Goal: Information Seeking & Learning: Learn about a topic

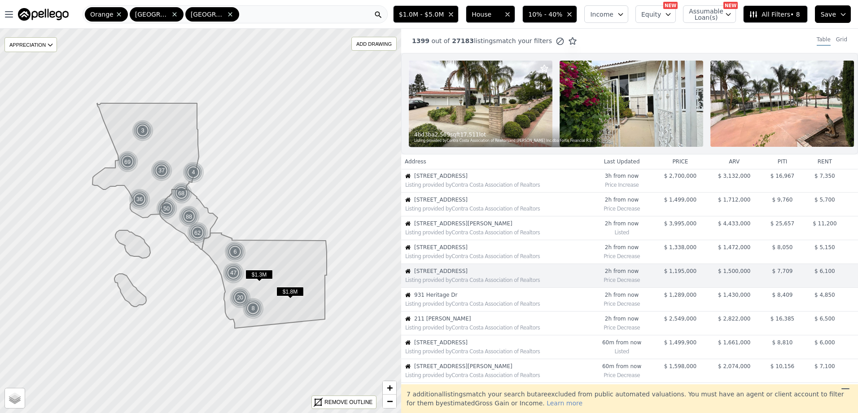
scroll to position [71, 0]
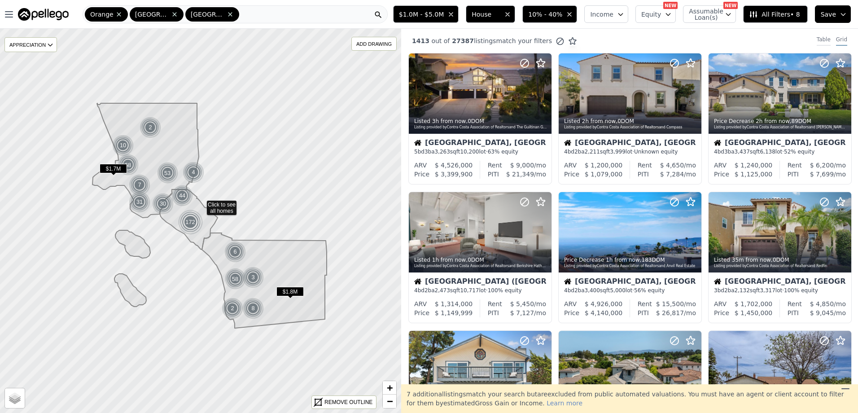
click at [820, 40] on div "Table" at bounding box center [823, 41] width 14 height 10
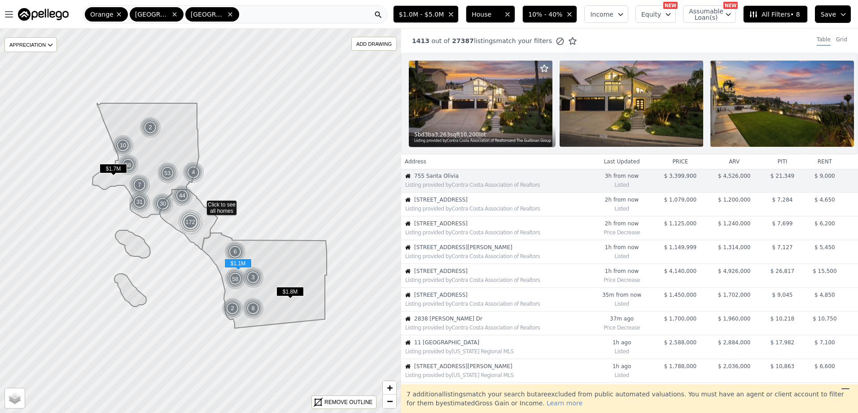
click at [463, 203] on span "[STREET_ADDRESS]" at bounding box center [501, 199] width 175 height 7
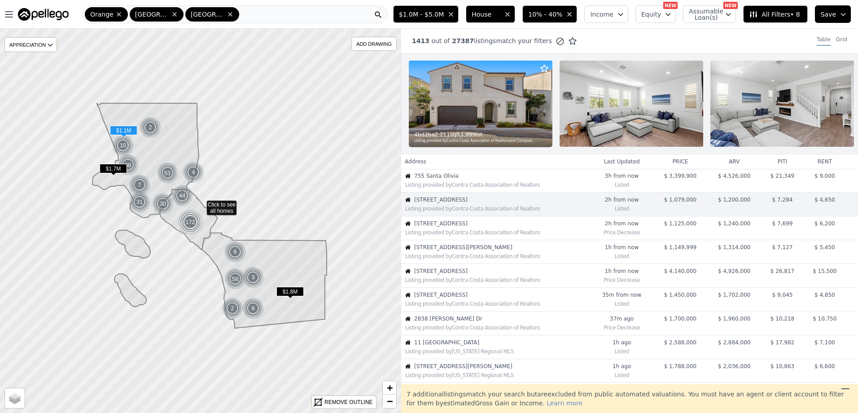
click at [437, 227] on span "[STREET_ADDRESS]" at bounding box center [501, 223] width 175 height 7
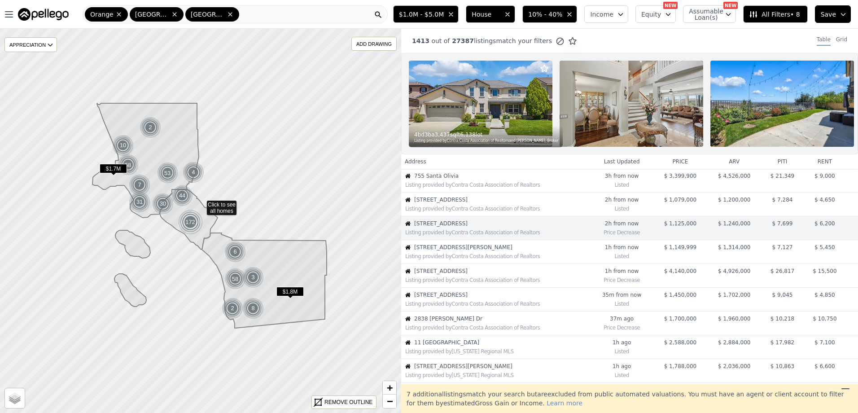
scroll to position [24, 0]
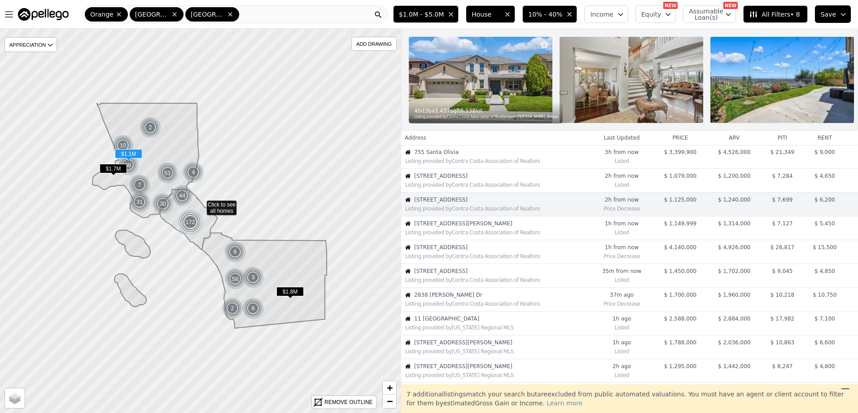
click at [442, 236] on div "Listing provided by Contra Costa Association of Realtors" at bounding box center [497, 232] width 184 height 7
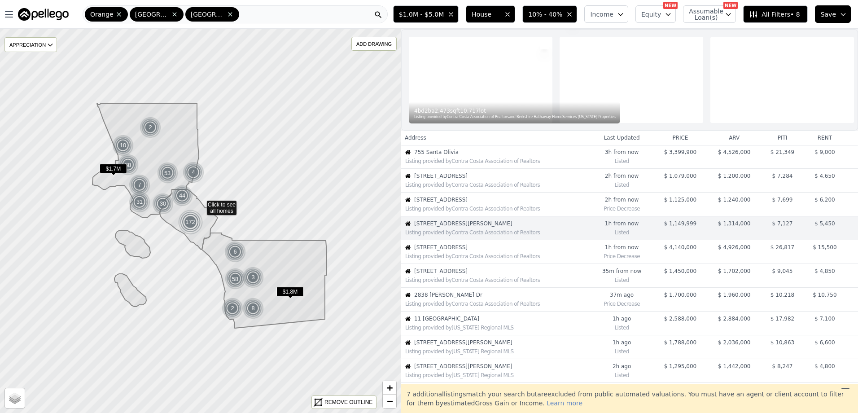
scroll to position [48, 0]
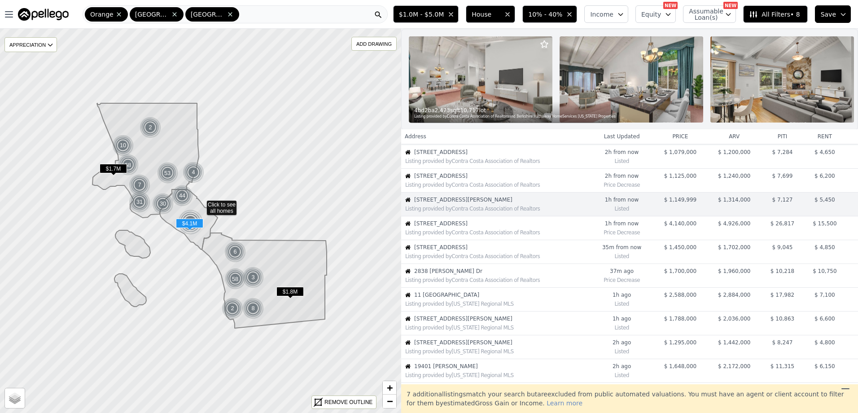
click at [458, 236] on div "Listing provided by Contra Costa Association of Realtors" at bounding box center [497, 232] width 184 height 7
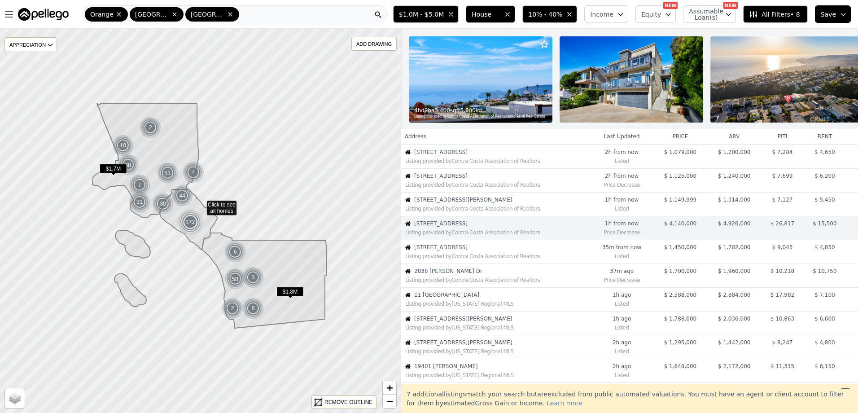
scroll to position [71, 0]
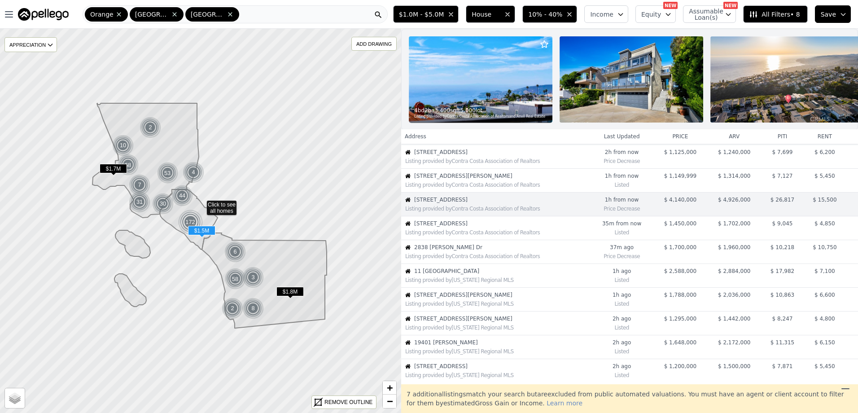
click at [451, 227] on span "56 Avenida Merida" at bounding box center [501, 223] width 175 height 7
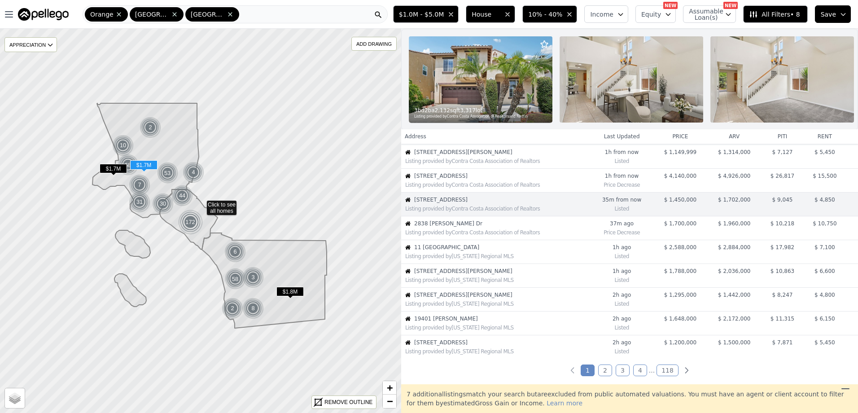
click at [451, 227] on span "2838 Lambert Dr" at bounding box center [501, 223] width 175 height 7
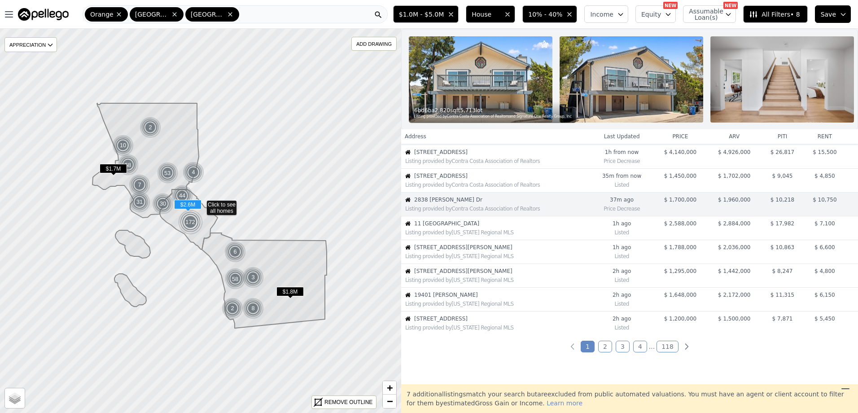
click at [451, 227] on span "11 Flora Springs" at bounding box center [501, 223] width 175 height 7
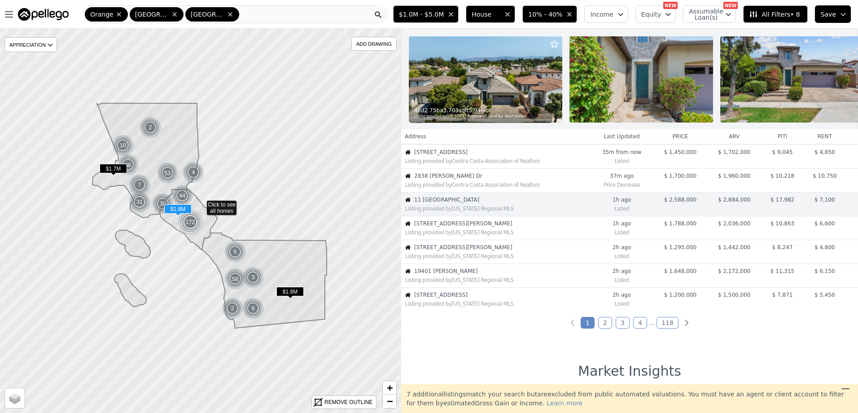
click at [451, 227] on span "2750 San Carlos Ln" at bounding box center [501, 223] width 175 height 7
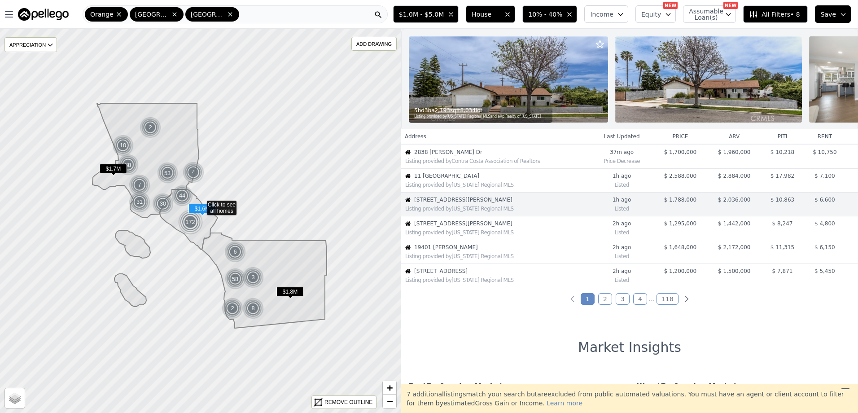
click at [462, 251] on span "19401 Oakie Doakie" at bounding box center [501, 247] width 175 height 7
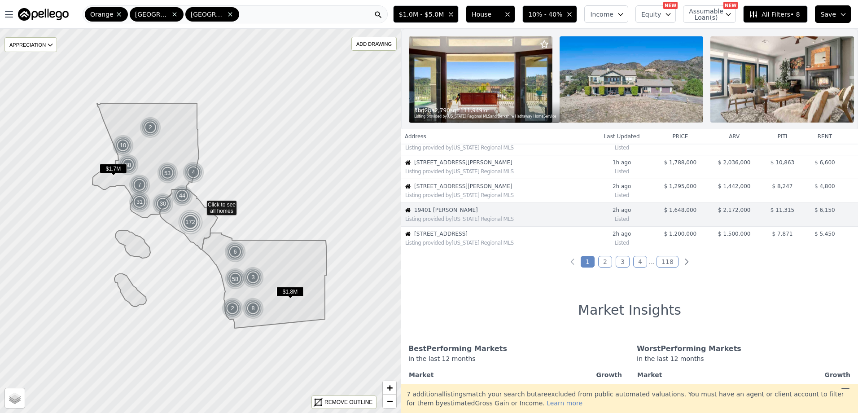
scroll to position [214, 0]
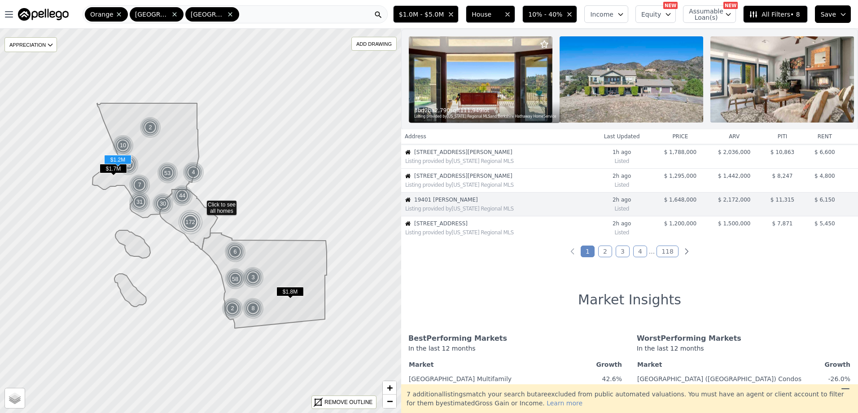
click at [464, 227] on span "23221 Califa St" at bounding box center [501, 223] width 175 height 7
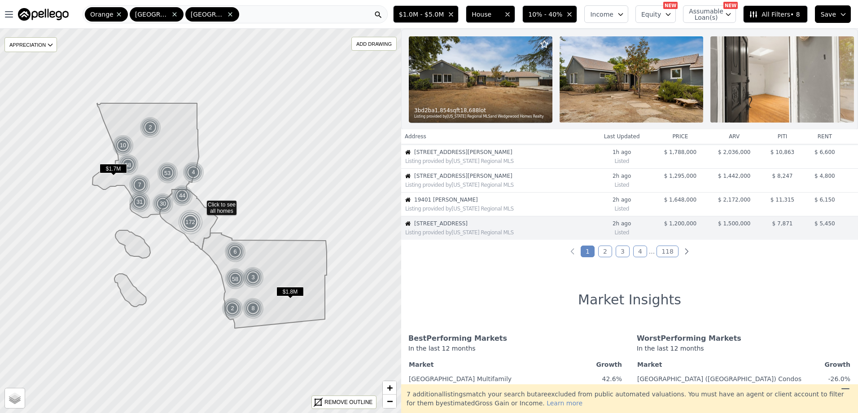
scroll to position [238, 0]
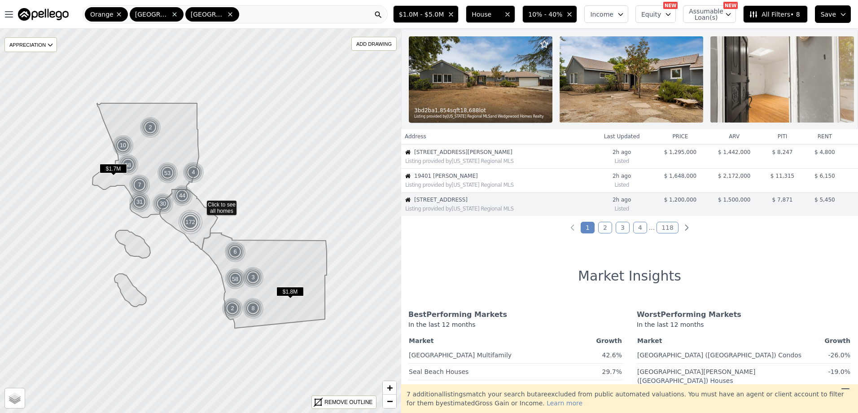
click at [604, 232] on link "2" at bounding box center [605, 228] width 14 height 12
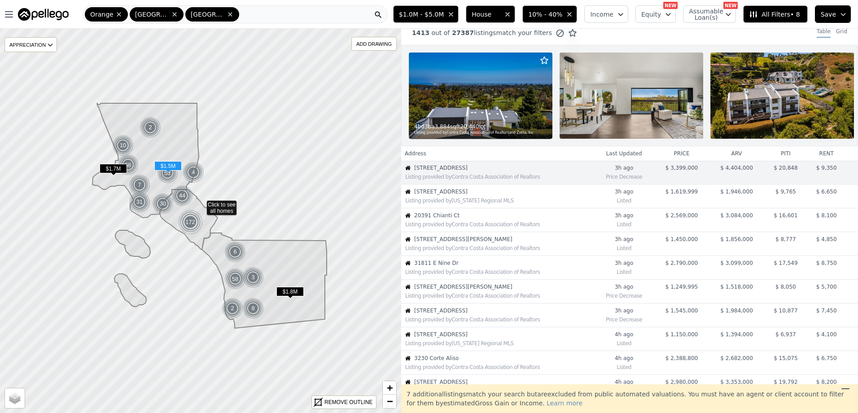
scroll to position [0, 0]
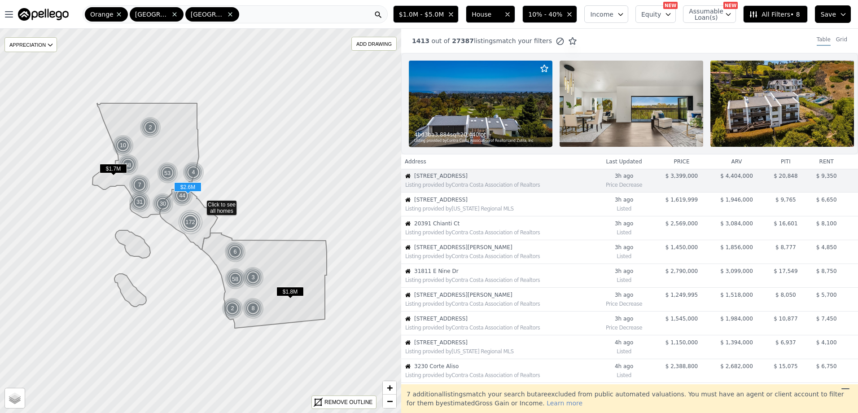
click at [459, 227] on span "20391 Chianti Ct" at bounding box center [503, 223] width 179 height 7
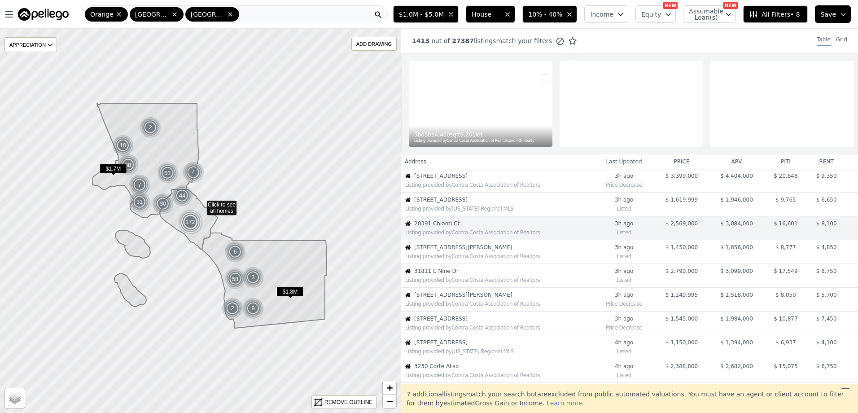
scroll to position [24, 0]
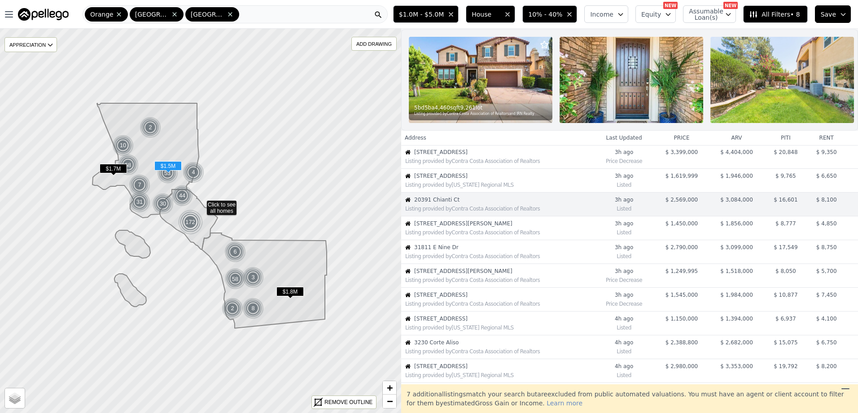
click at [541, 227] on span "435 E Rodell Pl" at bounding box center [503, 223] width 179 height 7
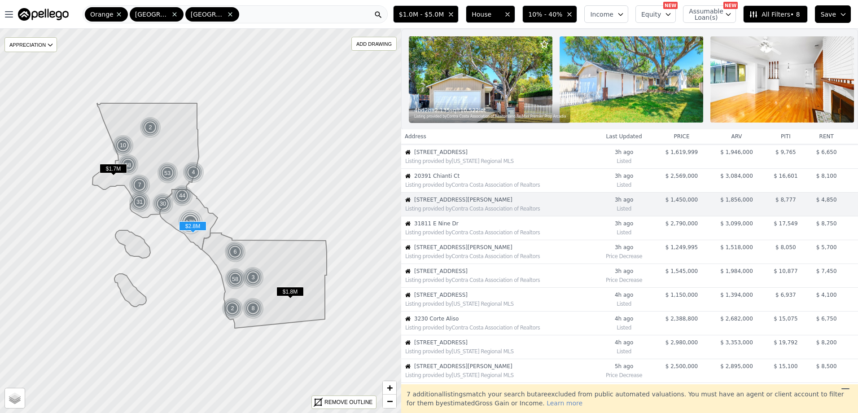
click at [476, 227] on span "31811 E Nine Dr" at bounding box center [503, 223] width 179 height 7
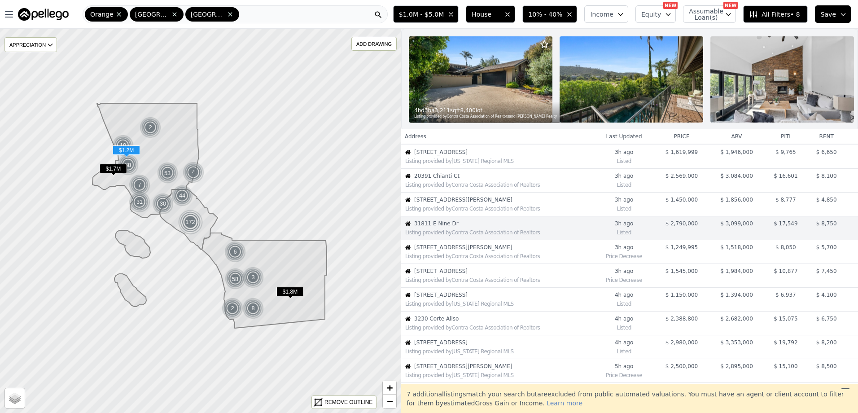
scroll to position [71, 0]
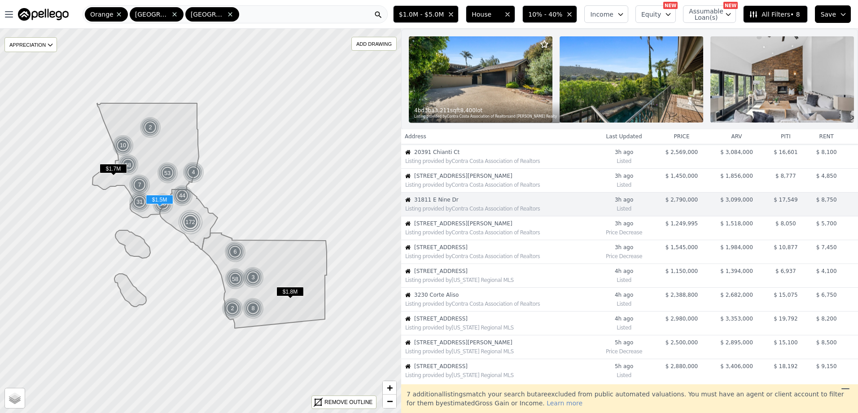
click at [484, 260] on div "Listing provided by Contra Costa Association of Realtors" at bounding box center [499, 256] width 188 height 7
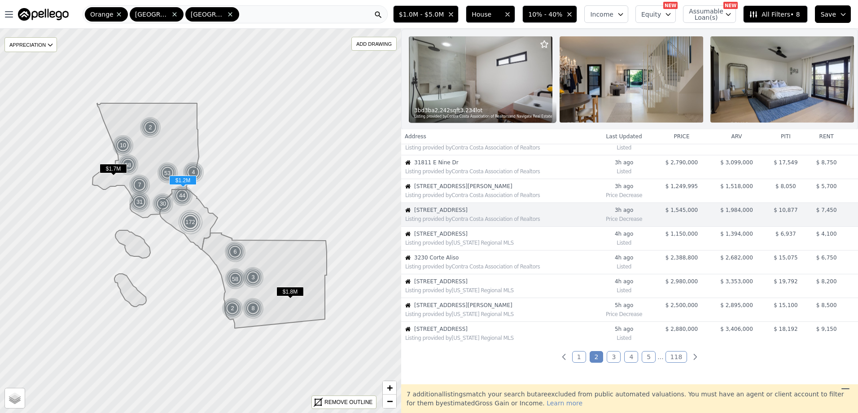
scroll to position [119, 0]
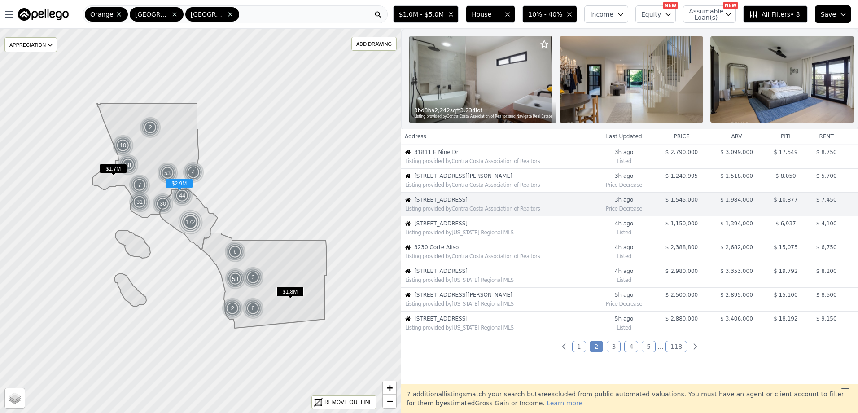
click at [468, 322] on span "1009 Newhall Ter" at bounding box center [503, 318] width 179 height 7
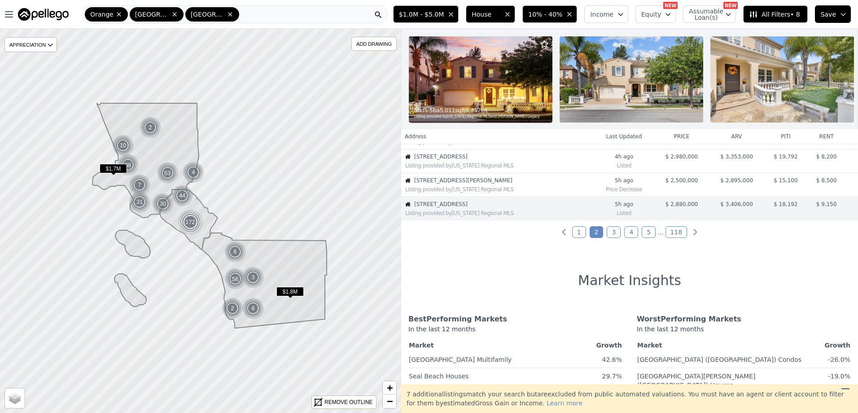
scroll to position [238, 0]
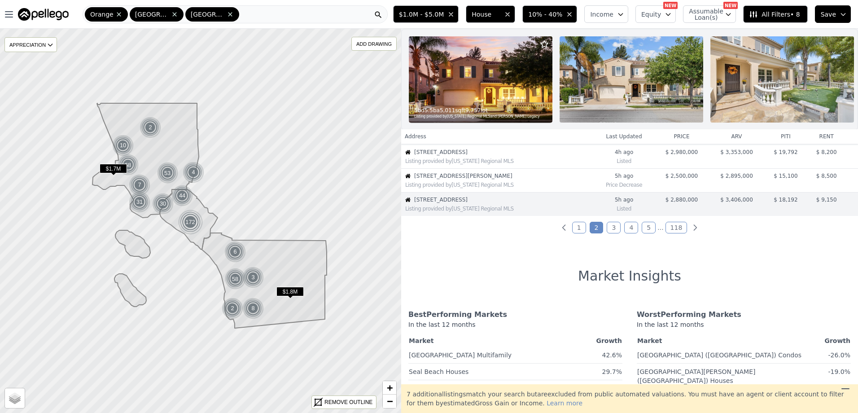
click at [612, 233] on link "3" at bounding box center [613, 228] width 14 height 12
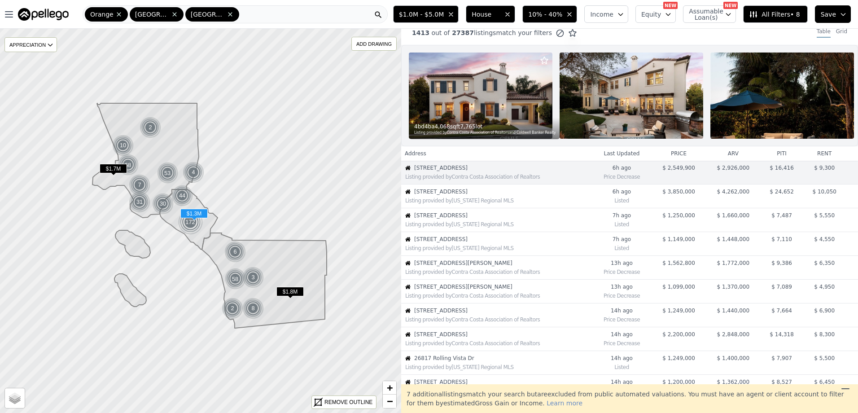
scroll to position [0, 0]
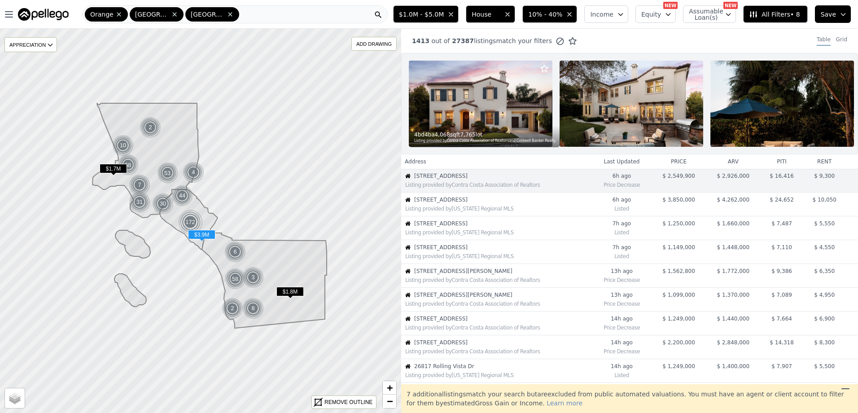
click at [482, 203] on span "1703 S Ola Vista" at bounding box center [502, 199] width 177 height 7
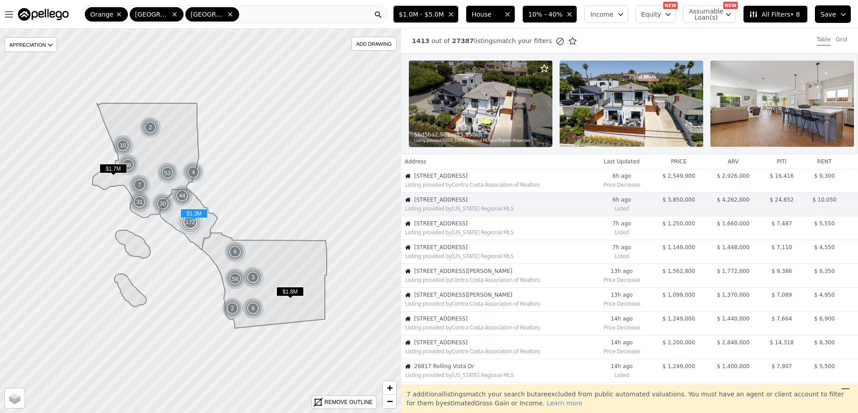
click at [471, 235] on div "Listing provided by California Regional MLS" at bounding box center [496, 231] width 190 height 9
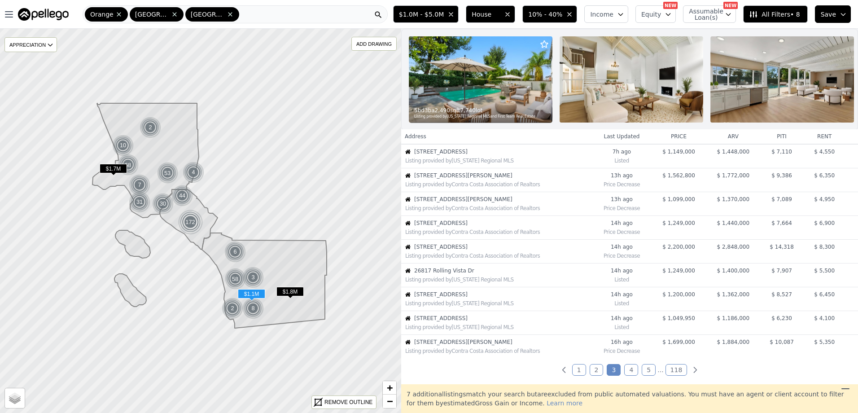
scroll to position [113, 0]
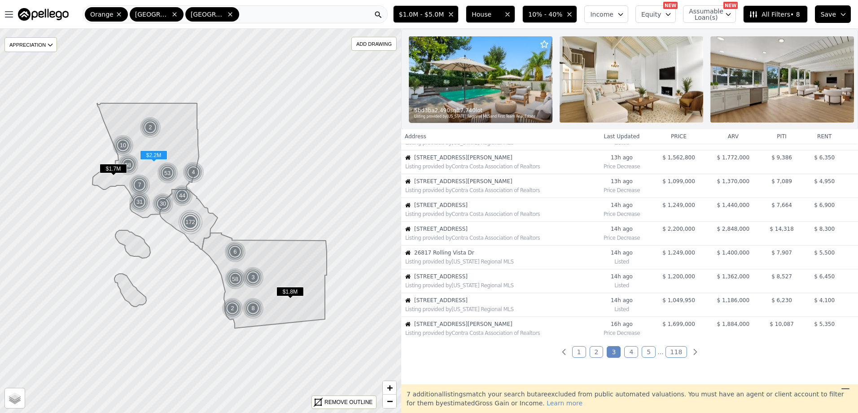
click at [510, 232] on span "5703 Evening Canyon Dr" at bounding box center [502, 228] width 177 height 7
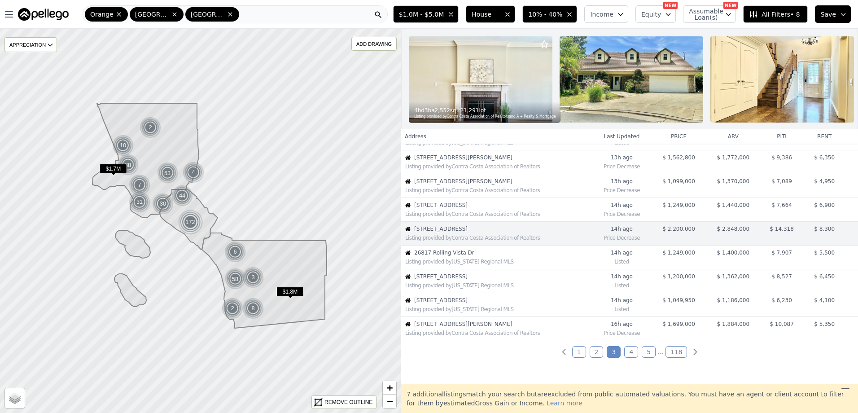
scroll to position [143, 0]
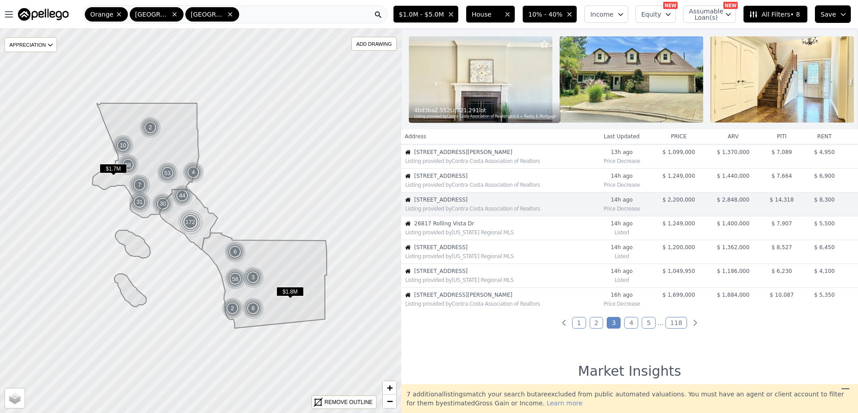
click at [632, 327] on link "4" at bounding box center [631, 323] width 14 height 12
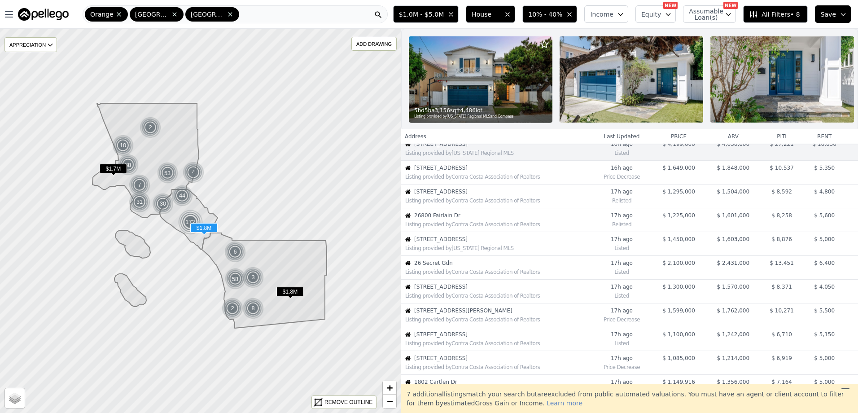
scroll to position [0, 0]
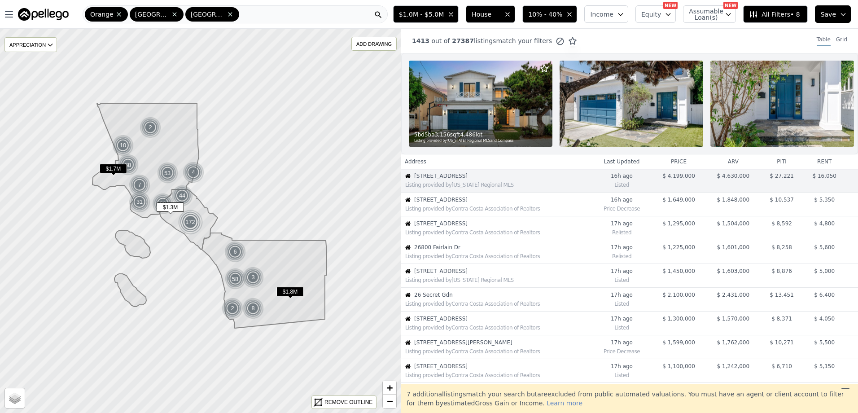
click at [505, 235] on div "Listing provided by Contra Costa Association of Realtors" at bounding box center [496, 231] width 190 height 9
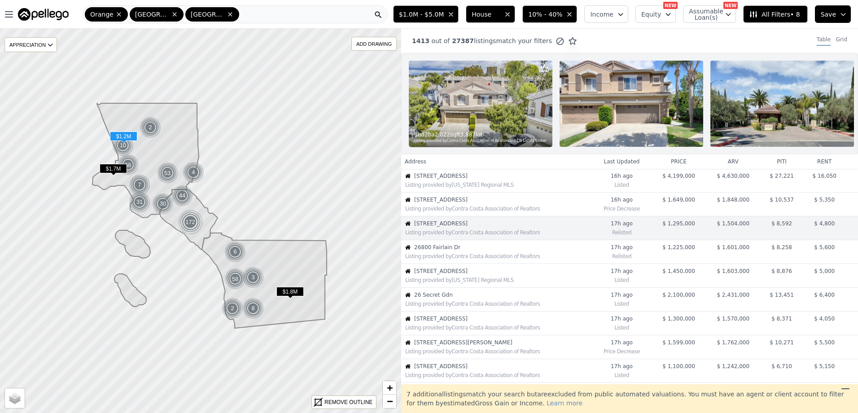
scroll to position [24, 0]
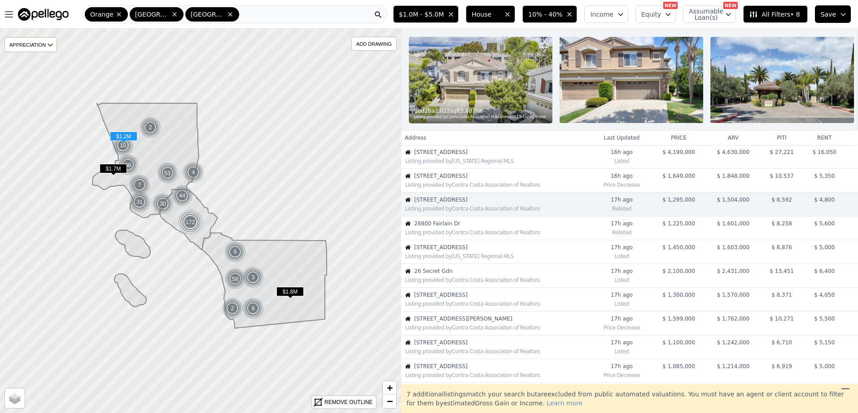
click at [540, 227] on span "26800 Fairlain Dr" at bounding box center [502, 223] width 177 height 7
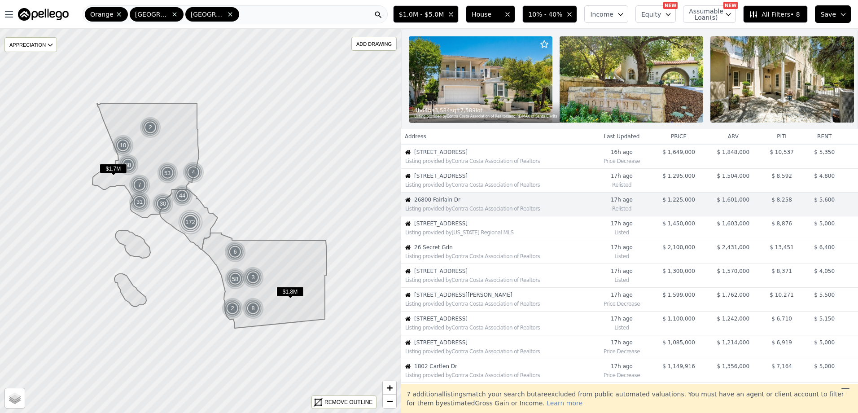
click at [845, 390] on icon at bounding box center [845, 388] width 11 height 11
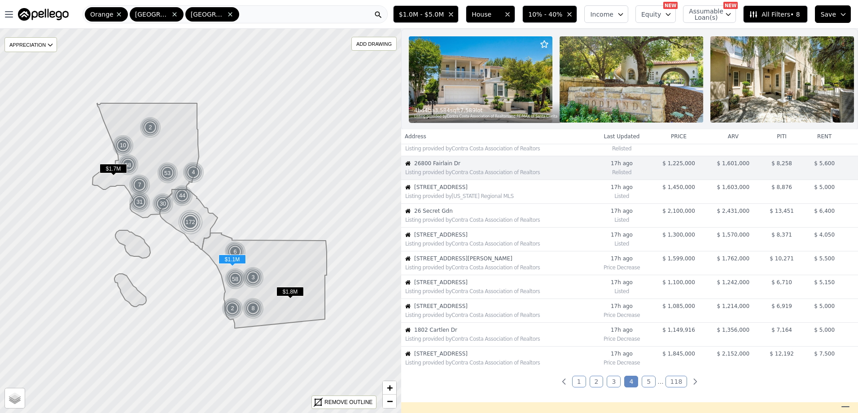
scroll to position [137, 0]
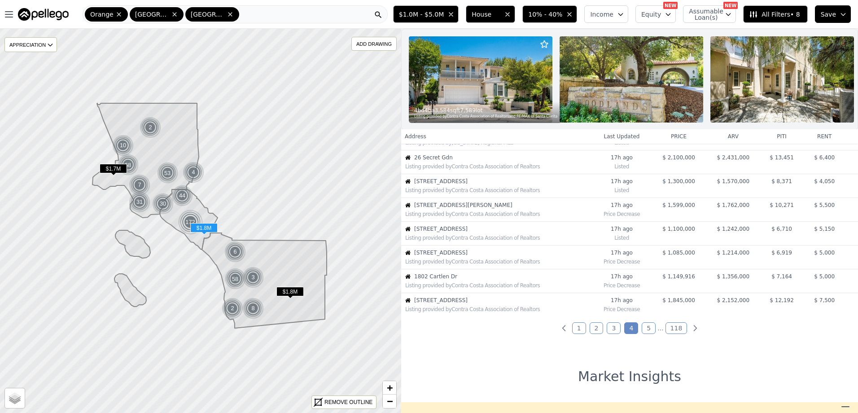
click at [522, 312] on div "Listing provided by Contra Costa Association of Realtors" at bounding box center [496, 308] width 190 height 9
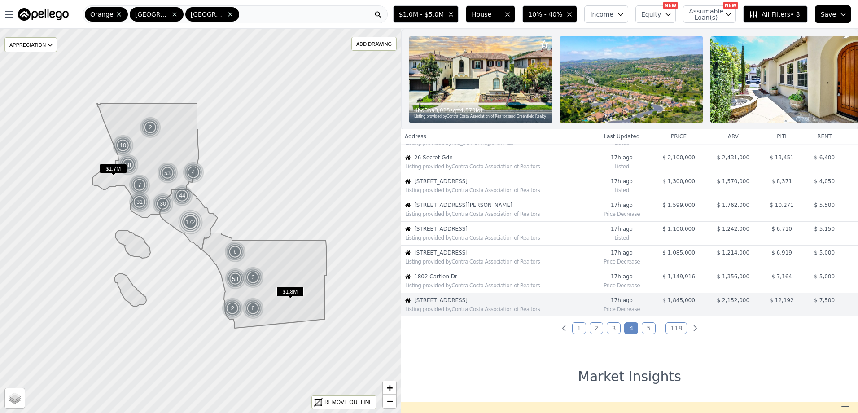
scroll to position [229, 0]
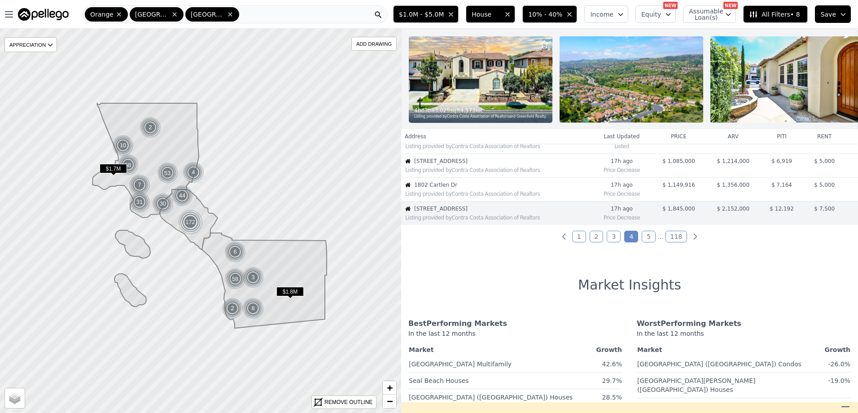
click at [643, 242] on link "5" at bounding box center [648, 237] width 14 height 12
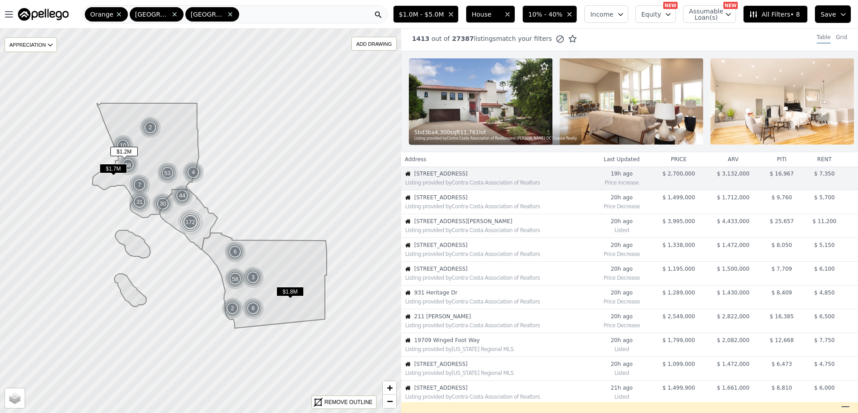
scroll to position [0, 0]
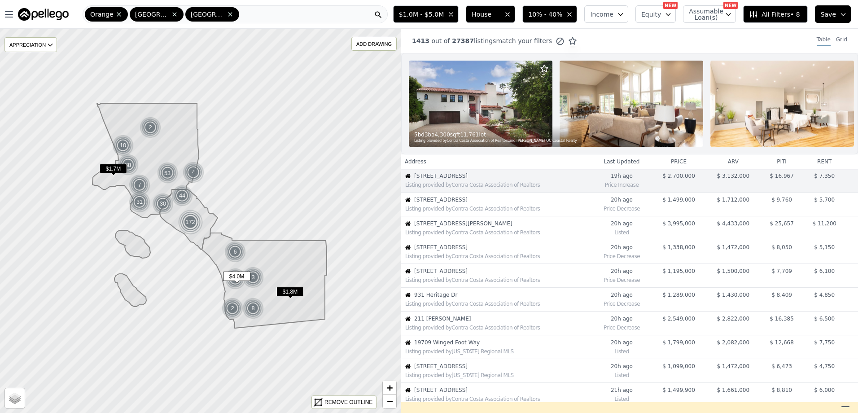
click at [585, 235] on div "Listing provided by Contra Costa Association of Realtors" at bounding box center [496, 231] width 190 height 9
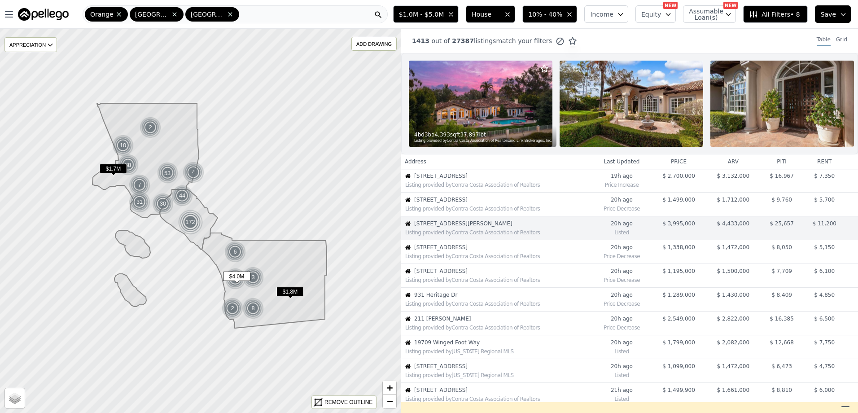
scroll to position [15, 0]
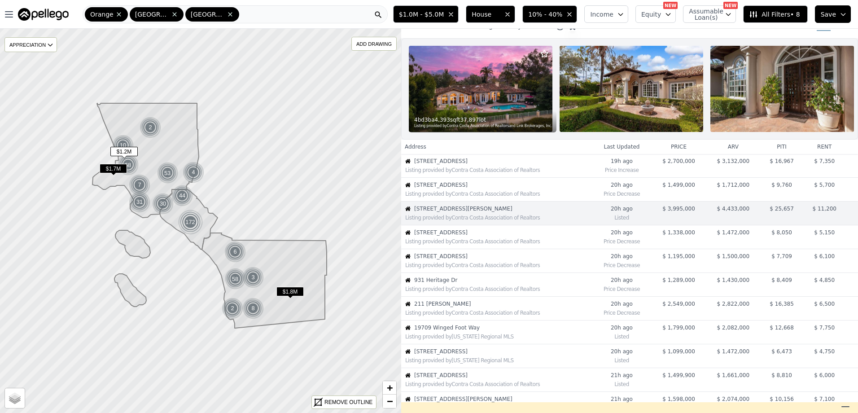
click at [532, 260] on span "[STREET_ADDRESS]" at bounding box center [502, 256] width 177 height 7
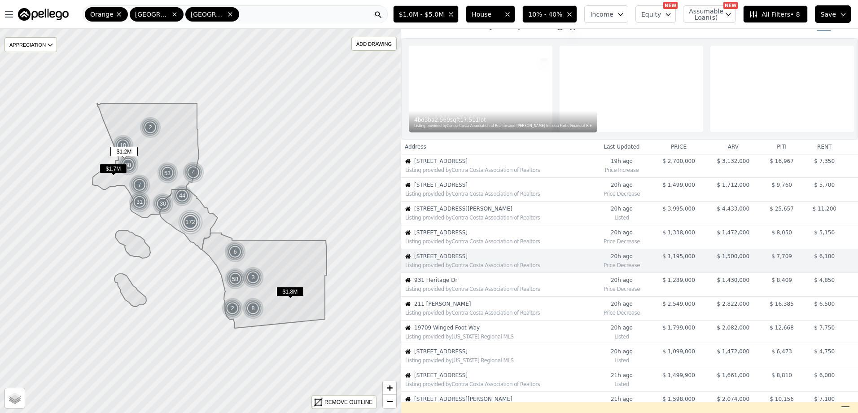
scroll to position [62, 0]
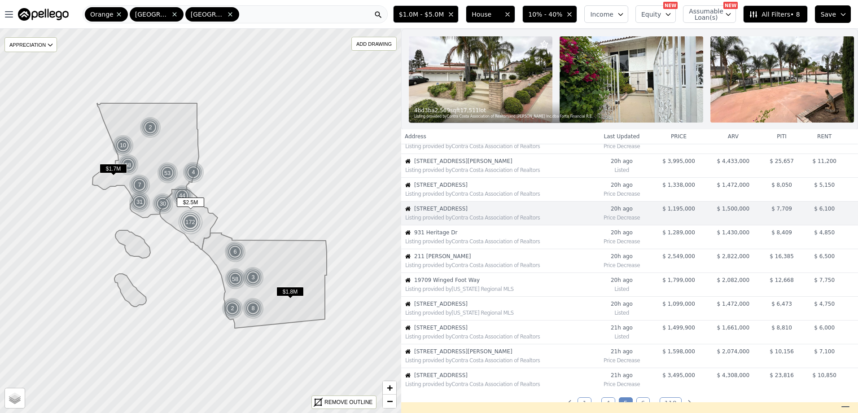
click at [574, 260] on span "211 [PERSON_NAME]" at bounding box center [502, 256] width 177 height 7
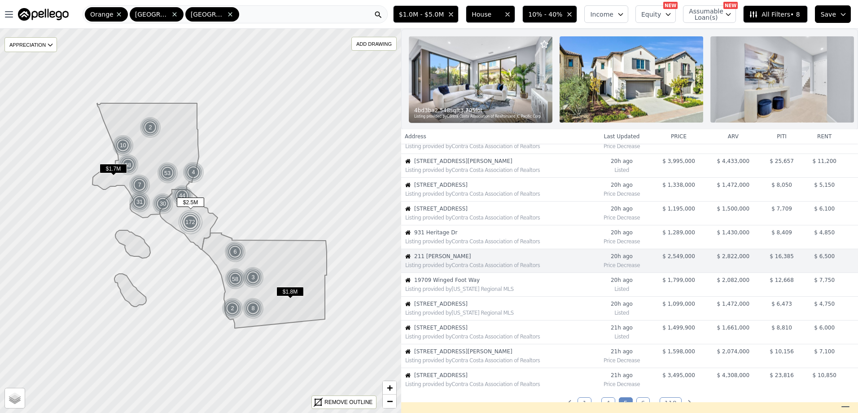
scroll to position [110, 0]
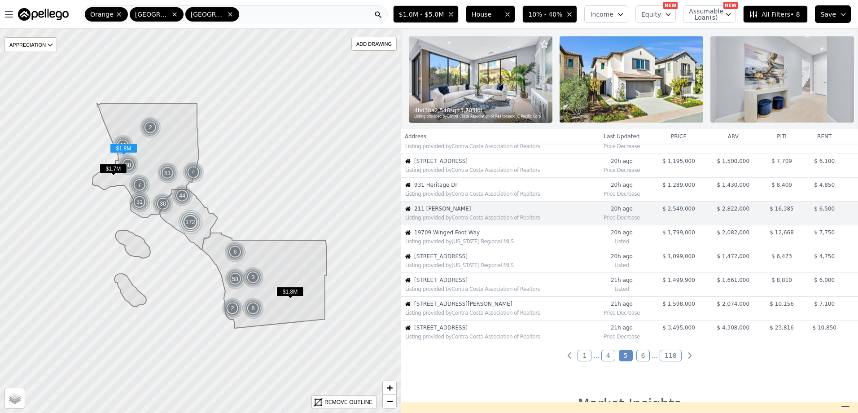
click at [582, 236] on span "19709 Winged Foot Way" at bounding box center [502, 232] width 177 height 7
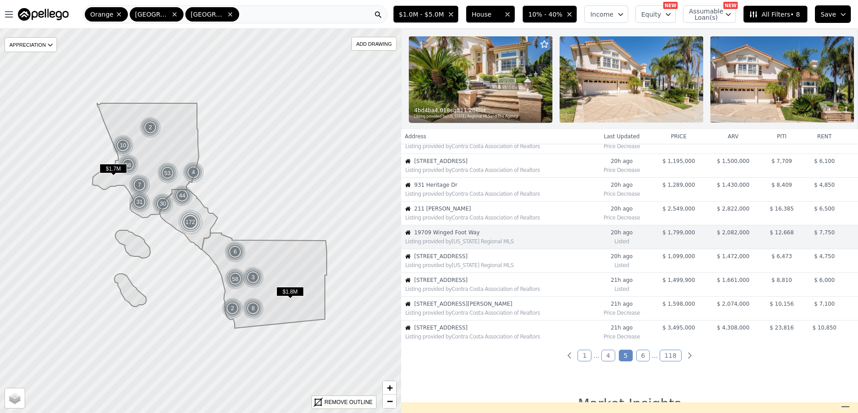
scroll to position [134, 0]
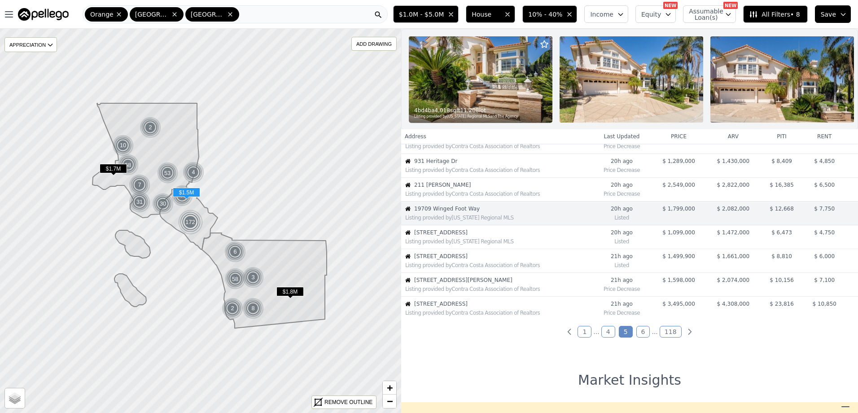
click at [553, 267] on div "Listing provided by Contra Costa Association of Realtors" at bounding box center [496, 264] width 190 height 9
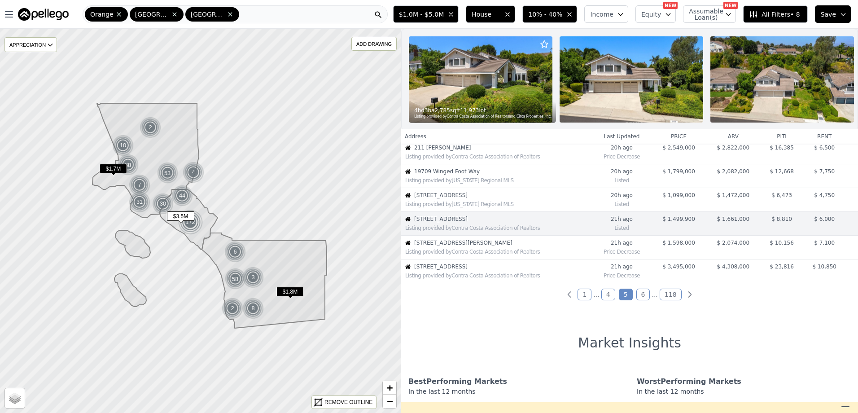
scroll to position [181, 0]
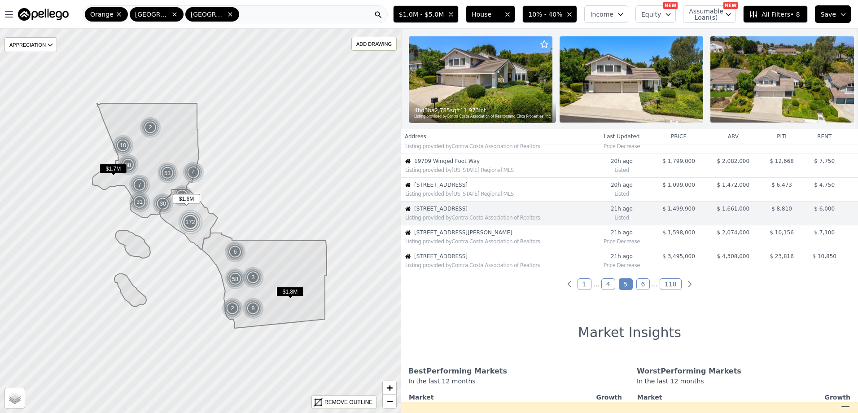
click at [506, 243] on div "Listing provided by Contra Costa Association of Realtors" at bounding box center [496, 240] width 190 height 9
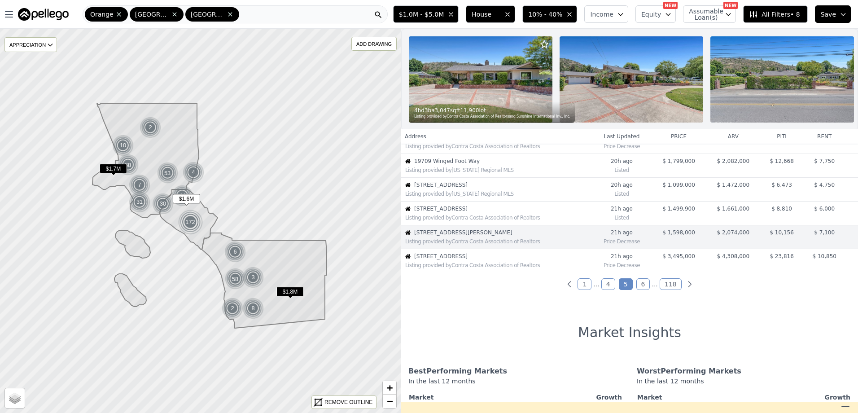
scroll to position [205, 0]
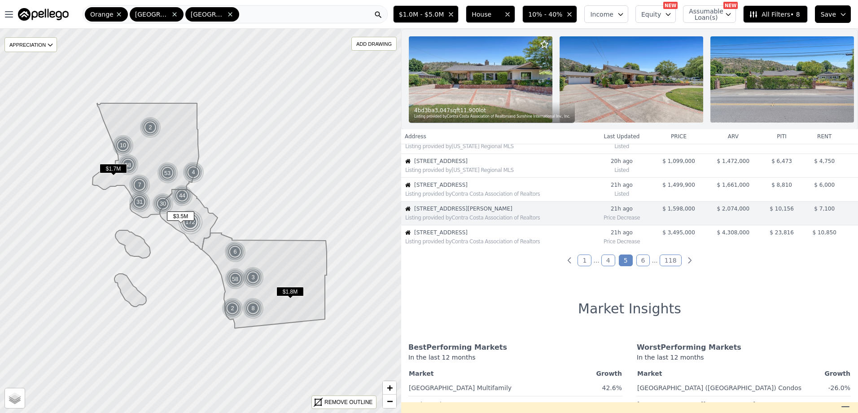
click at [513, 245] on div "Listing provided by Contra Costa Association of Realtors" at bounding box center [498, 241] width 186 height 7
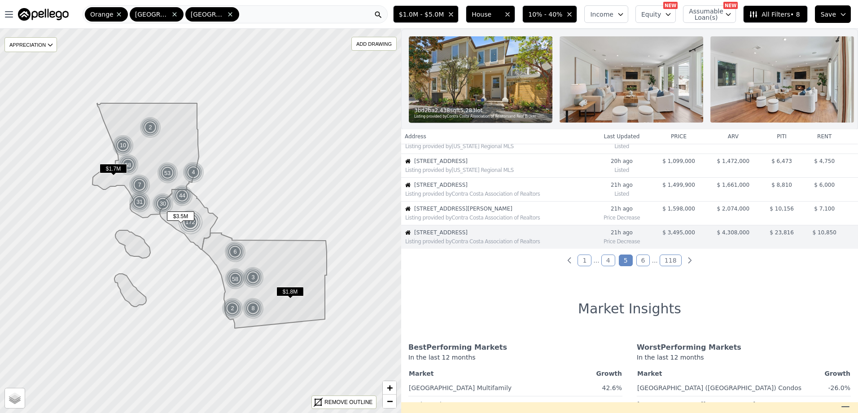
scroll to position [229, 0]
